Goal: Find specific page/section: Find specific page/section

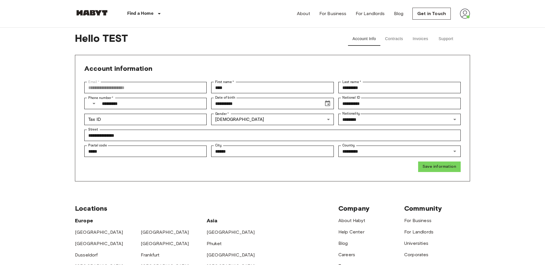
click at [400, 42] on button "Contracts" at bounding box center [394, 39] width 27 height 14
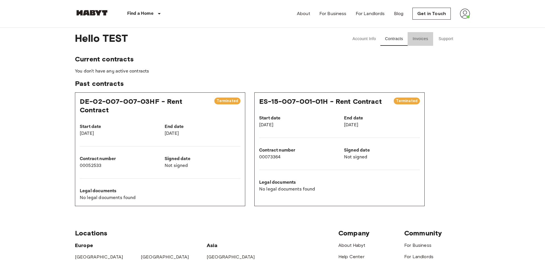
click at [427, 40] on button "Invoices" at bounding box center [421, 39] width 26 height 14
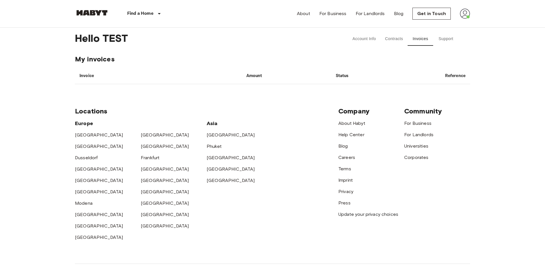
click at [445, 42] on button "Support" at bounding box center [447, 39] width 26 height 14
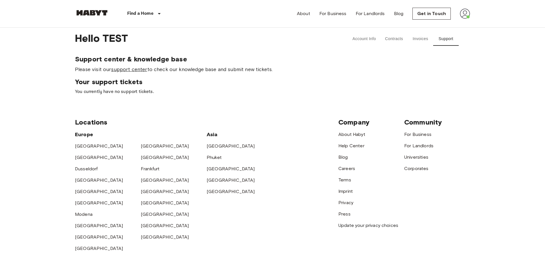
click at [131, 67] on link "support center" at bounding box center [129, 69] width 36 height 6
